Goal: Information Seeking & Learning: Check status

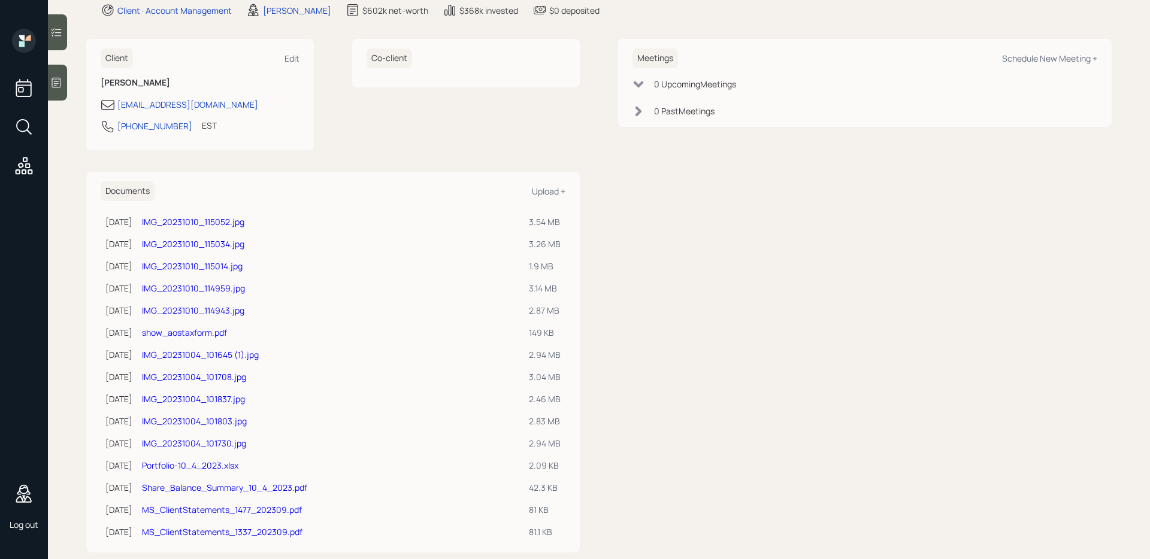
scroll to position [150, 0]
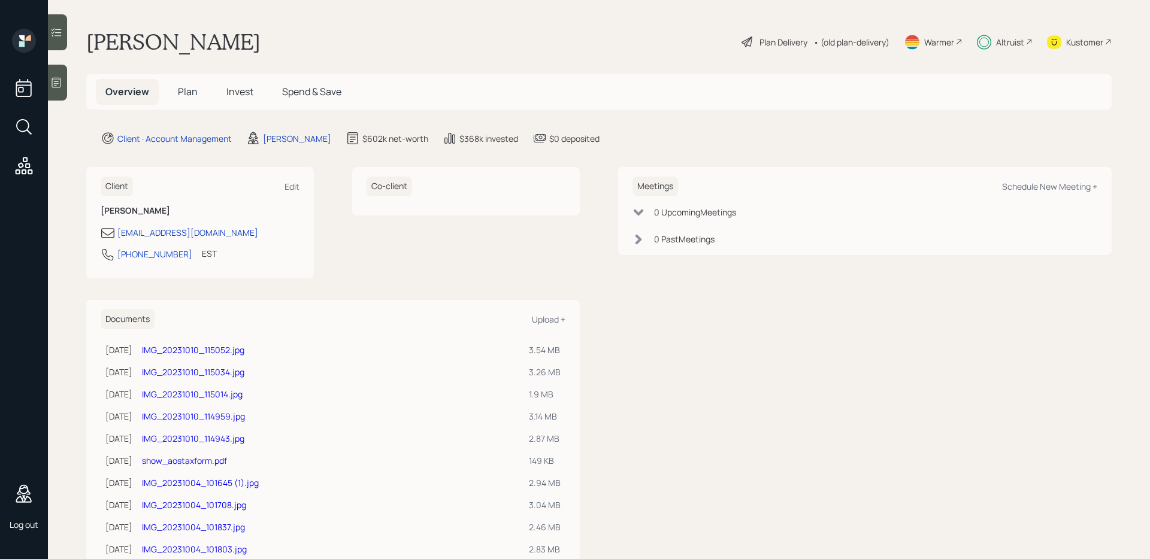
click at [255, 94] on h5 "Invest" at bounding box center [240, 92] width 46 height 26
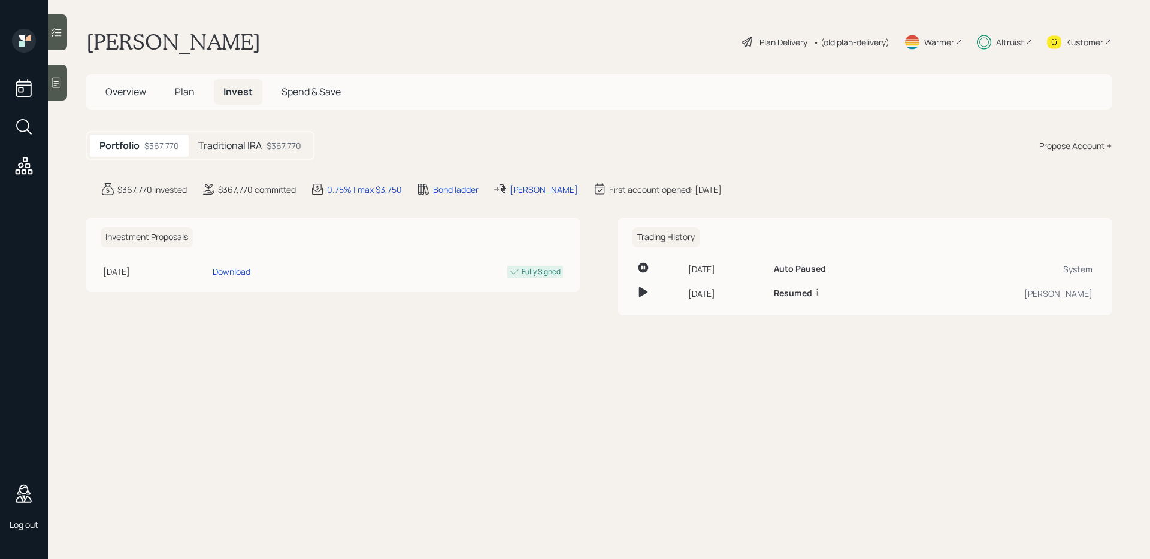
click at [267, 153] on div "Traditional IRA $367,770" at bounding box center [250, 146] width 122 height 22
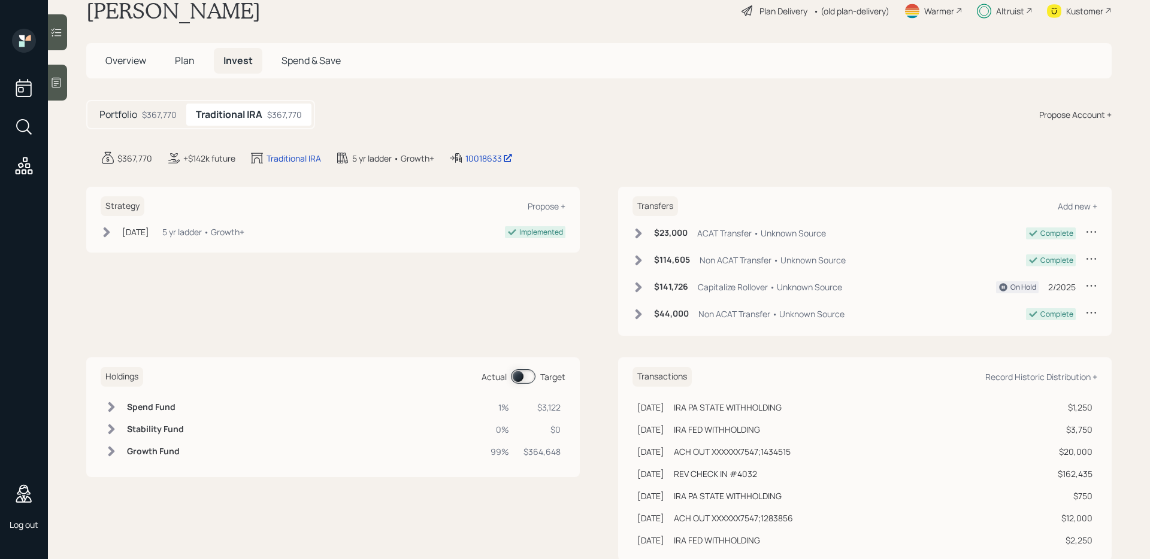
scroll to position [62, 0]
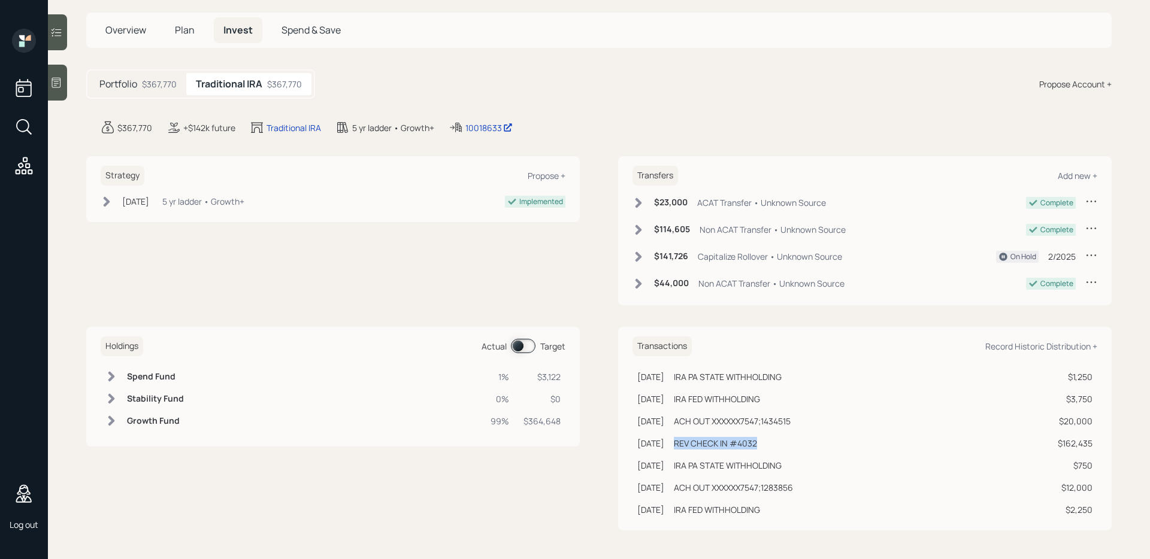
drag, startPoint x: 693, startPoint y: 447, endPoint x: 779, endPoint y: 441, distance: 86.5
click at [779, 441] on div "REV CHECK IN #4032" at bounding box center [861, 443] width 374 height 13
drag, startPoint x: 1087, startPoint y: 445, endPoint x: 1036, endPoint y: 444, distance: 50.9
click at [1036, 444] on tr "Jan 29, 2025 Wednesday, January 29, 2025 2:00 AM GMT+2 REV CHECK IN #4032 $162,…" at bounding box center [865, 443] width 465 height 22
click at [497, 129] on div "10018633" at bounding box center [488, 128] width 47 height 13
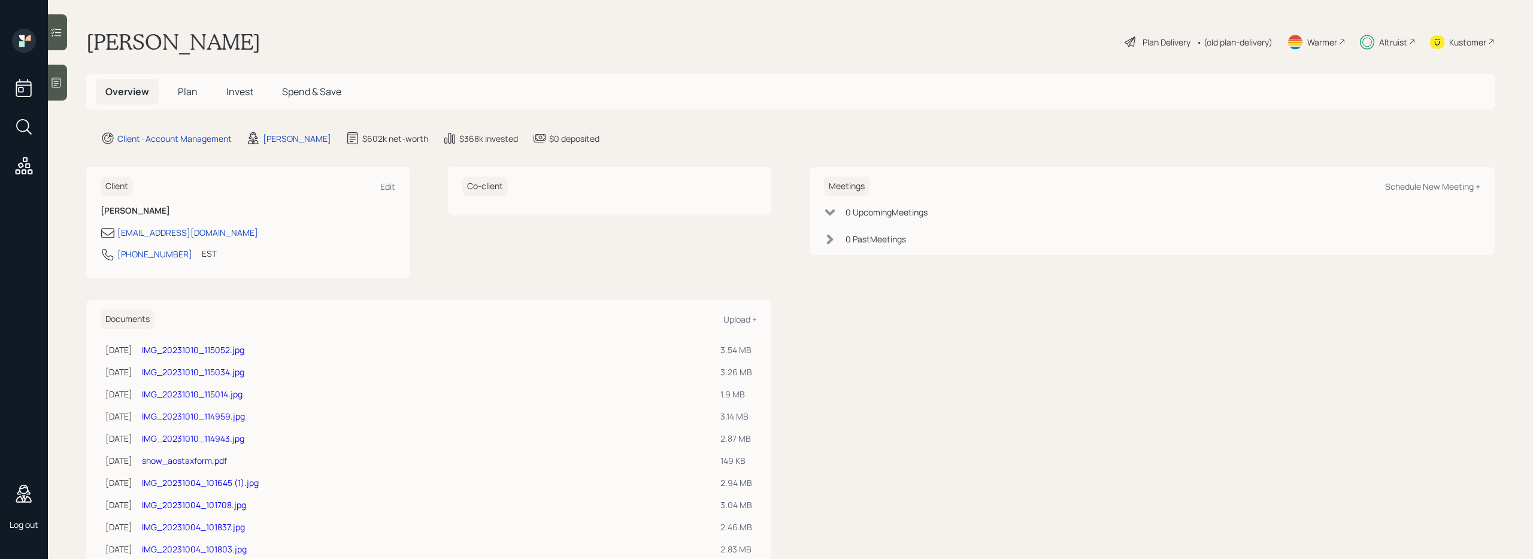
click at [249, 92] on span "Invest" at bounding box center [239, 91] width 27 height 13
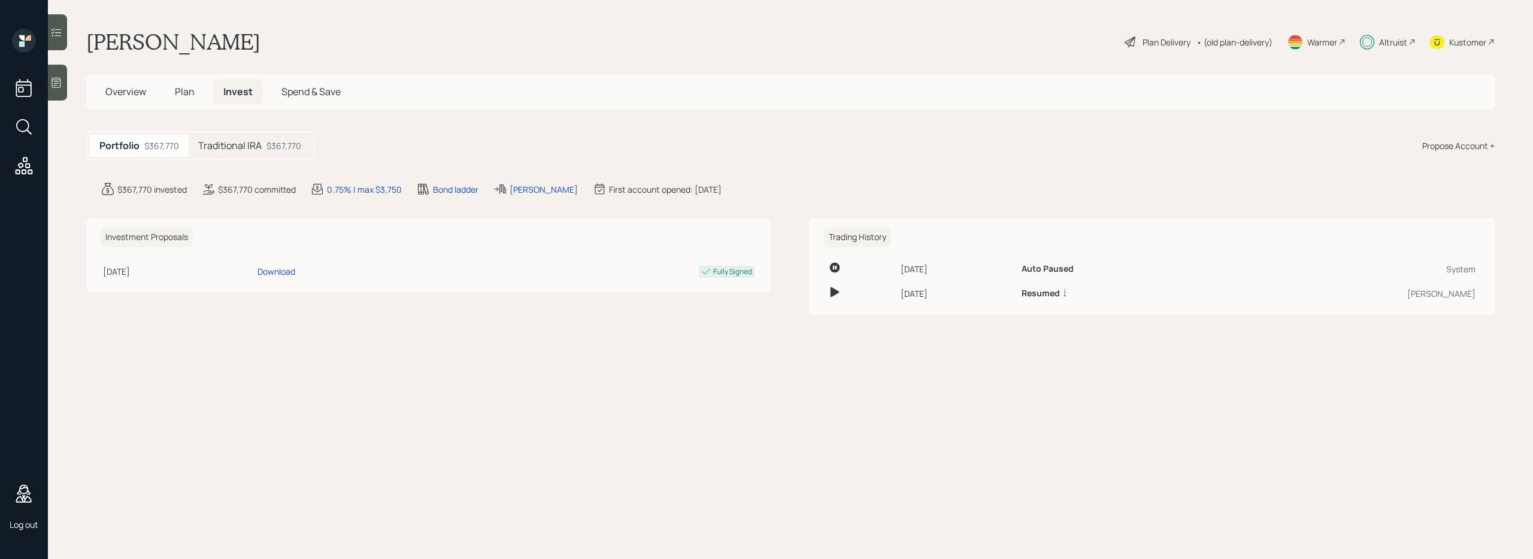
click at [241, 150] on h5 "Traditional IRA" at bounding box center [229, 145] width 63 height 11
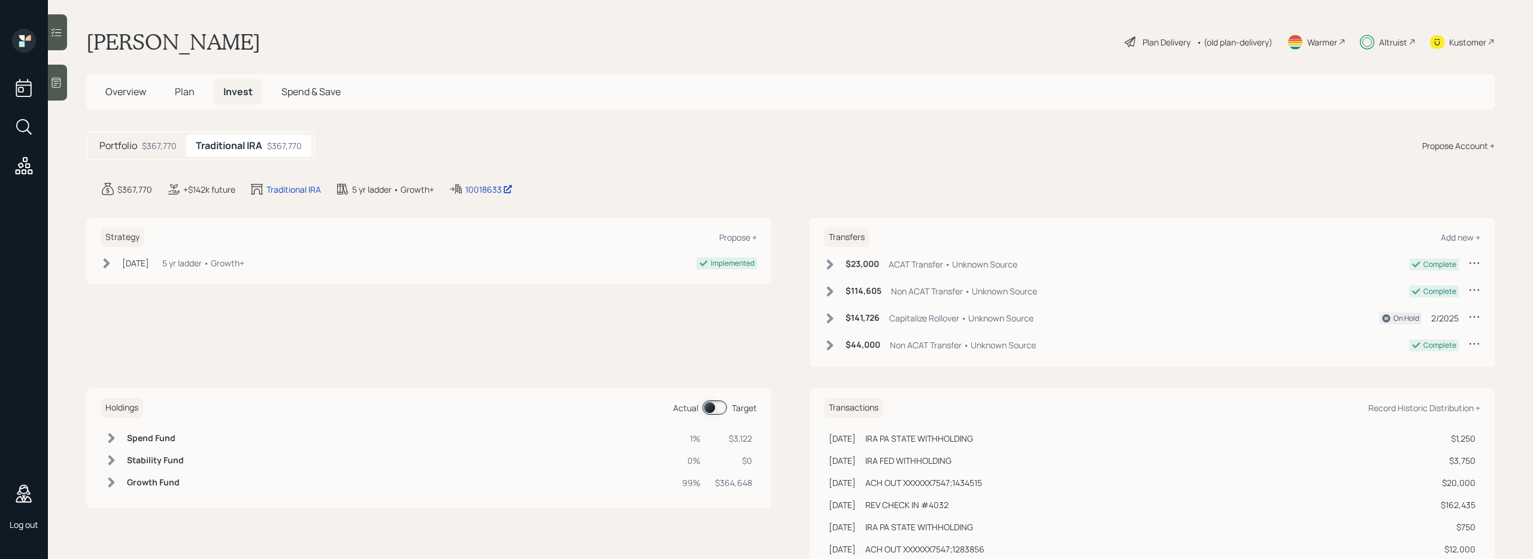
click at [131, 101] on h5 "Overview" at bounding box center [126, 92] width 60 height 26
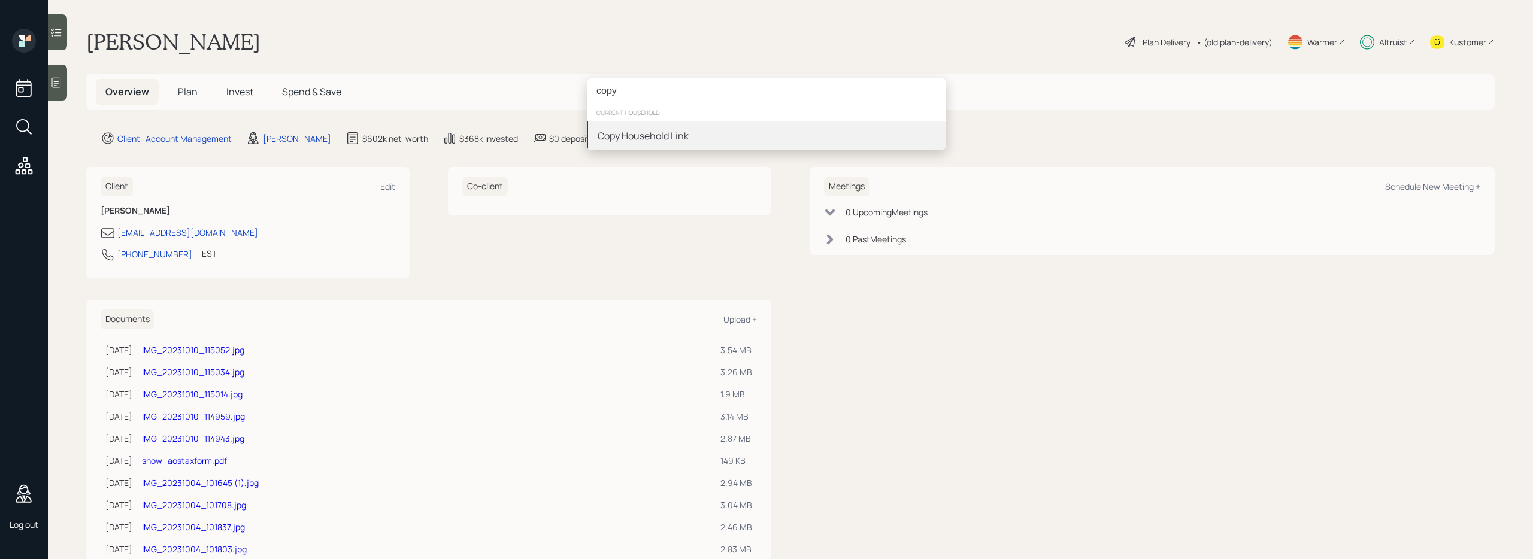
type input "copy"
